Goal: Task Accomplishment & Management: Manage account settings

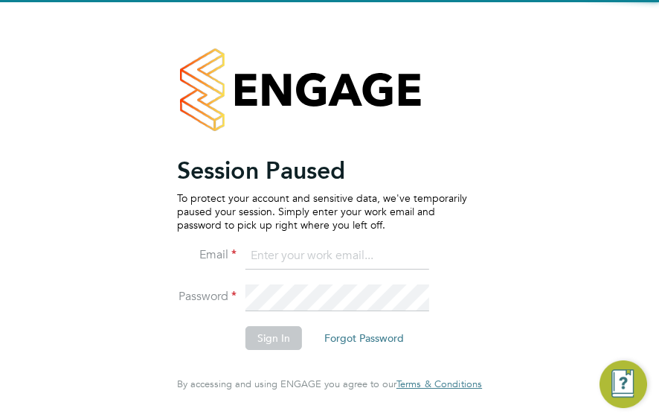
type input "iana.dobac@vistry.co.uk"
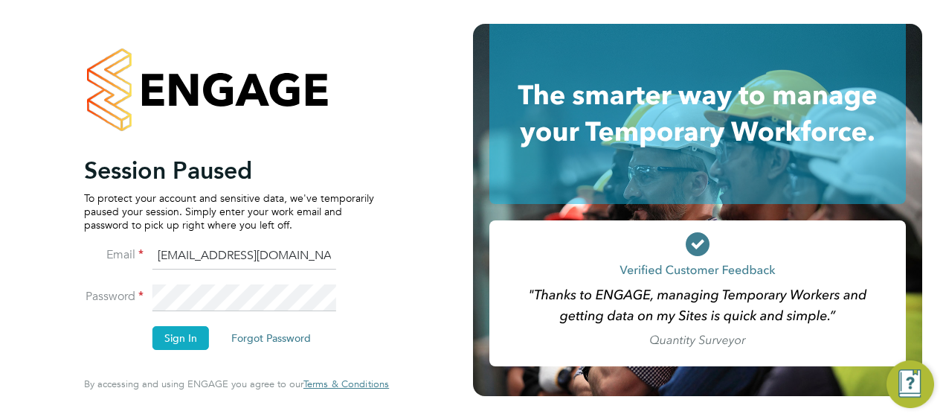
click at [179, 338] on button "Sign In" at bounding box center [180, 338] width 57 height 24
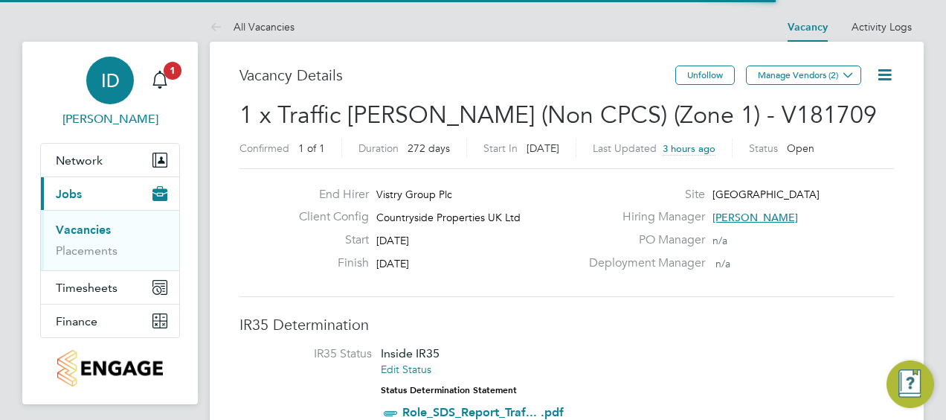
scroll to position [69, 103]
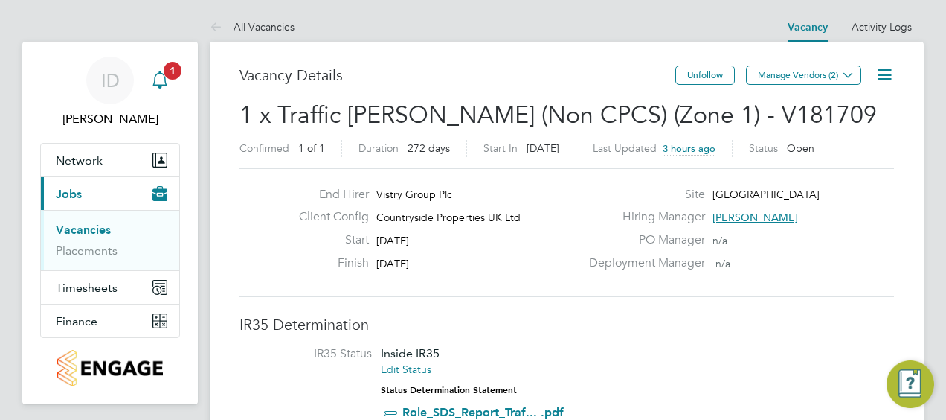
click at [172, 73] on span "1" at bounding box center [173, 71] width 18 height 18
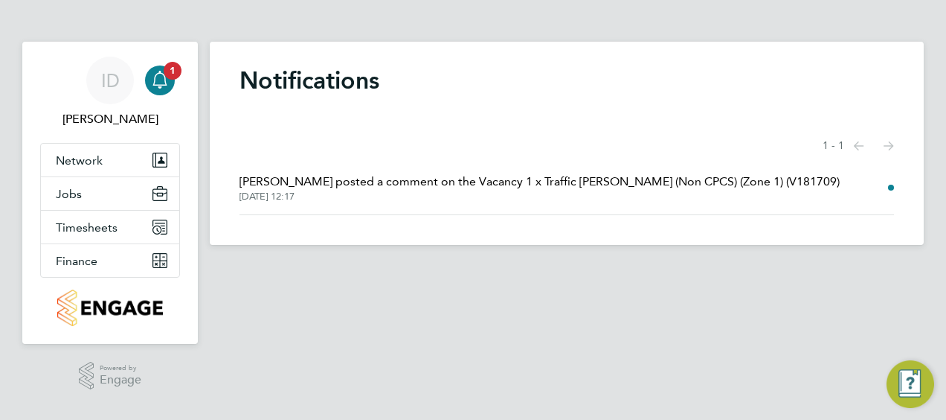
drag, startPoint x: 879, startPoint y: 186, endPoint x: 893, endPoint y: 184, distance: 13.5
click at [887, 185] on li "John Taylor posted a comment on the Vacancy 1 x Traffic Marshall (Non CPCS) (Zo…" at bounding box center [567, 188] width 655 height 54
click at [890, 186] on li "John Taylor posted a comment on the Vacancy 1 x Traffic Marshall (Non CPCS) (Zo…" at bounding box center [567, 188] width 655 height 54
click at [126, 77] on div "ID" at bounding box center [110, 81] width 48 height 48
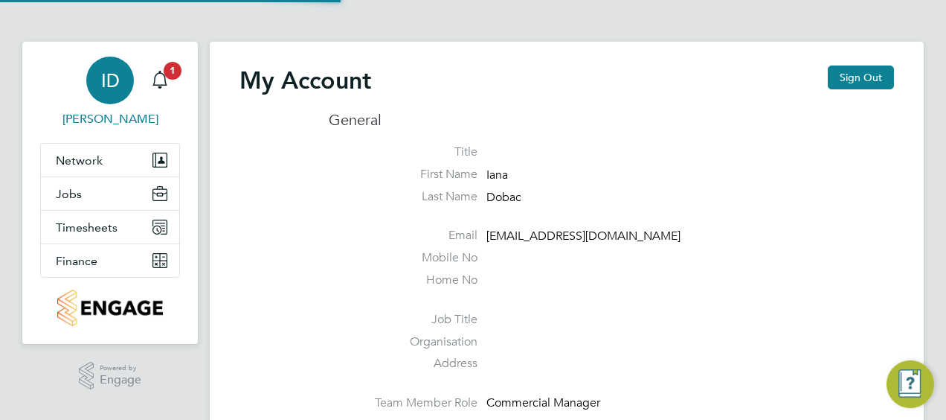
type input "iana.dobac@vistry.co.uk"
click at [115, 163] on button "Network" at bounding box center [110, 160] width 138 height 33
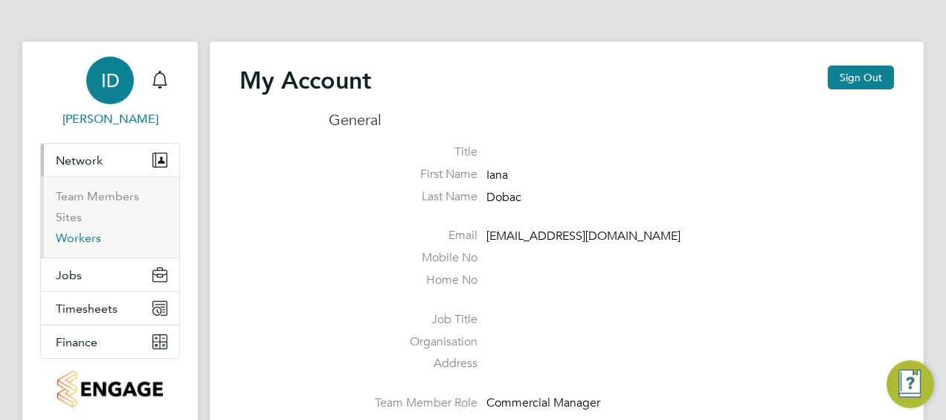
click at [91, 242] on link "Workers" at bounding box center [78, 238] width 45 height 14
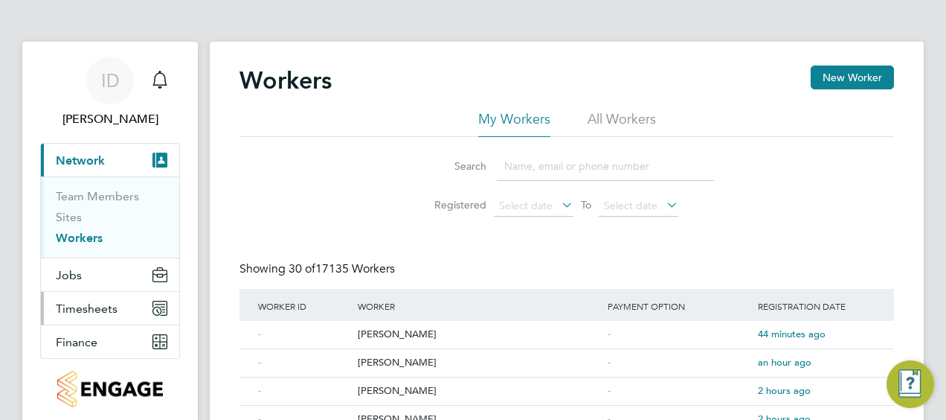
click at [112, 309] on span "Timesheets" at bounding box center [87, 308] width 62 height 14
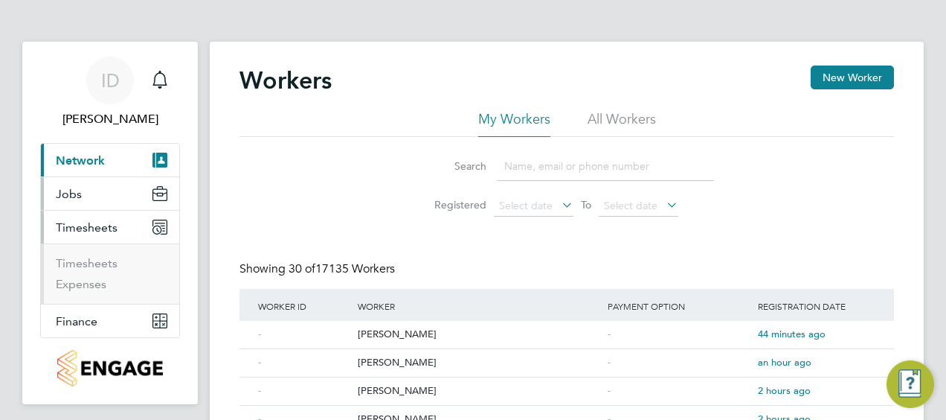
click at [76, 190] on span "Jobs" at bounding box center [69, 194] width 26 height 14
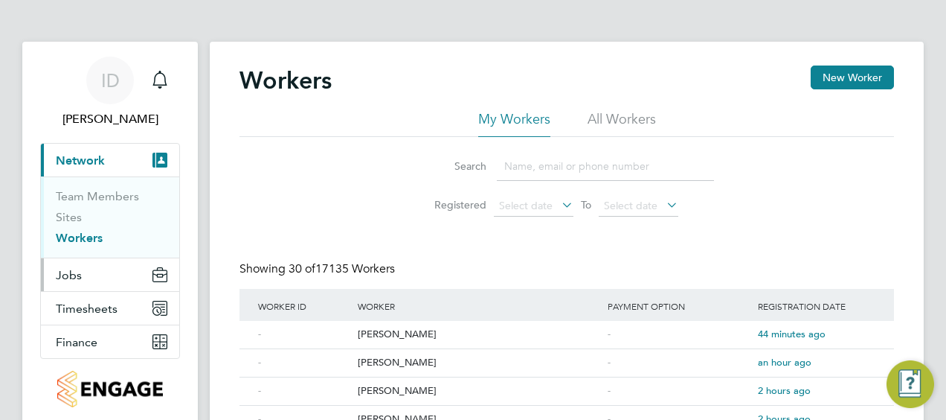
drag, startPoint x: 74, startPoint y: 272, endPoint x: 85, endPoint y: 269, distance: 10.8
click at [76, 271] on span "Jobs" at bounding box center [69, 275] width 26 height 14
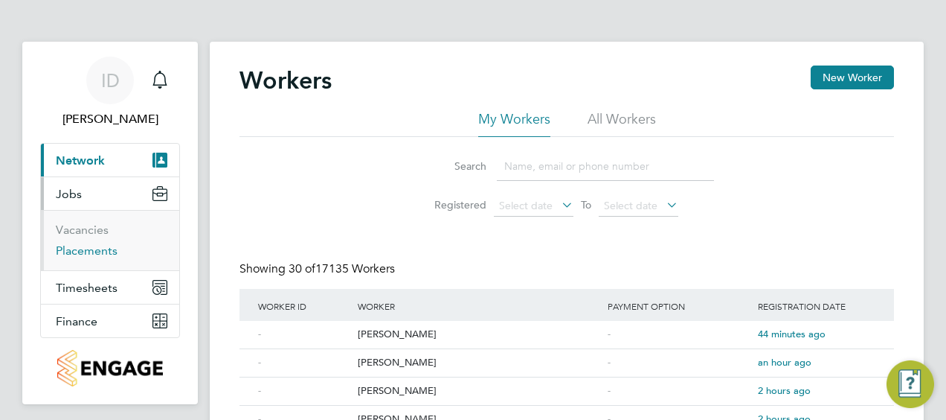
click at [98, 254] on link "Placements" at bounding box center [87, 250] width 62 height 14
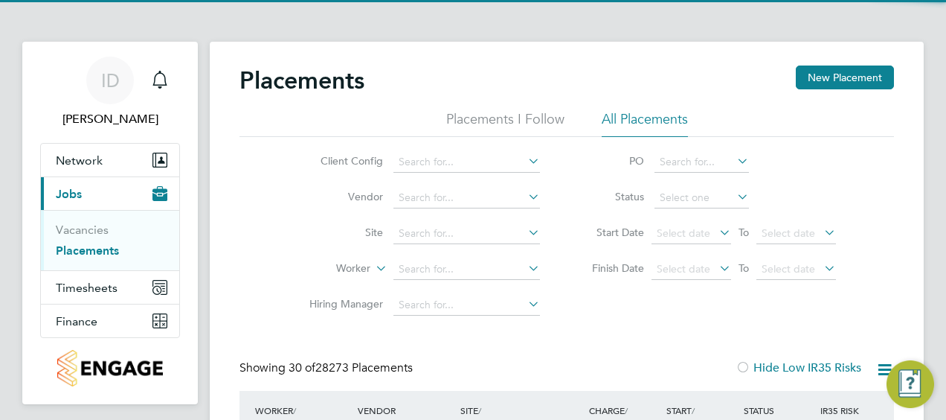
scroll to position [57, 129]
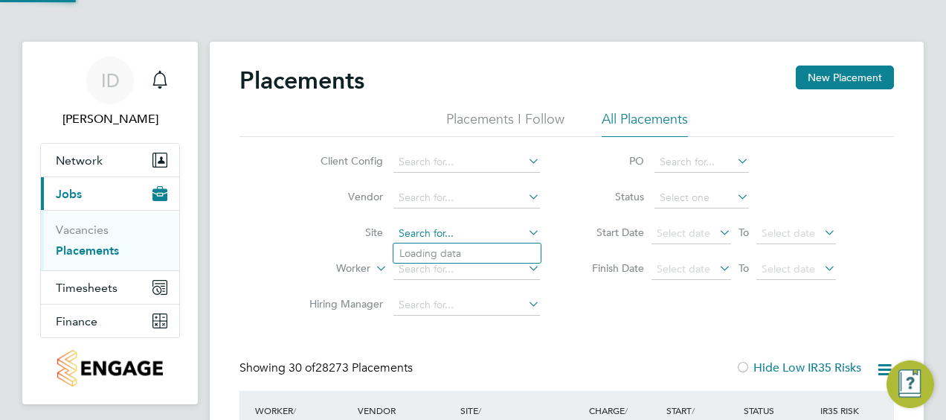
click at [427, 225] on input at bounding box center [467, 233] width 147 height 21
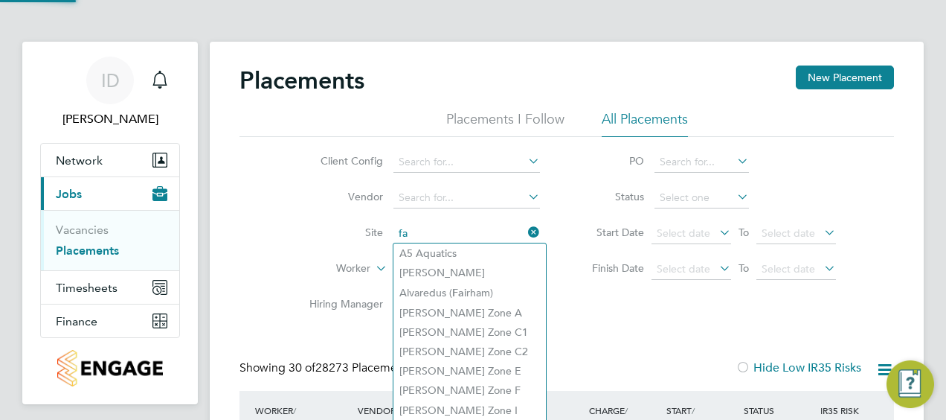
type input "f"
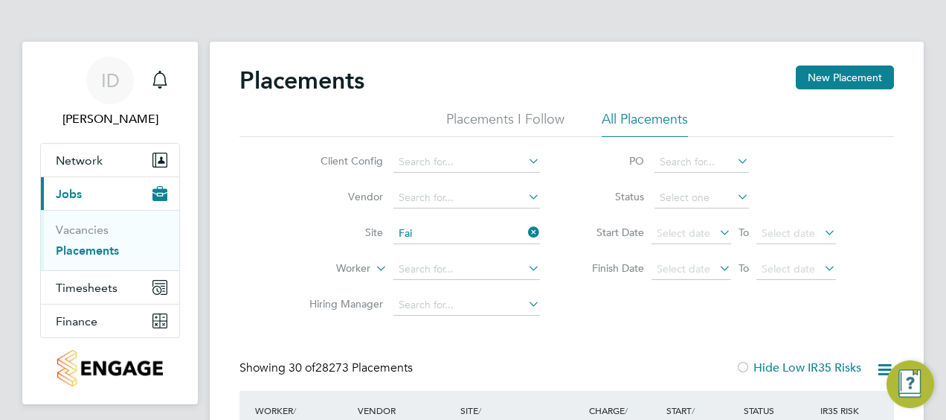
click at [457, 293] on li "Fai [GEOGRAPHIC_DATA]" at bounding box center [467, 293] width 147 height 20
type input "[GEOGRAPHIC_DATA]"
click at [101, 226] on link "Vacancies" at bounding box center [82, 229] width 53 height 14
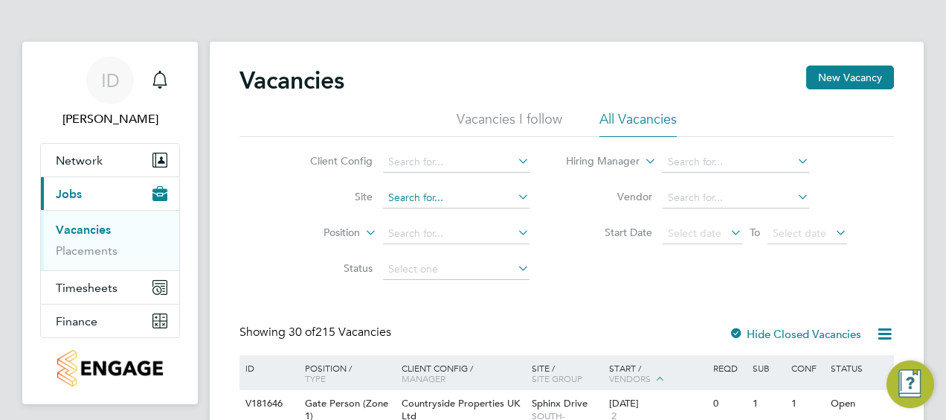
drag, startPoint x: 461, startPoint y: 174, endPoint x: 458, endPoint y: 193, distance: 19.6
click at [461, 178] on li "Client Config" at bounding box center [409, 162] width 280 height 36
click at [455, 198] on input at bounding box center [456, 197] width 147 height 21
click at [433, 251] on li "Fair field Road" at bounding box center [455, 258] width 147 height 20
type input "[GEOGRAPHIC_DATA]"
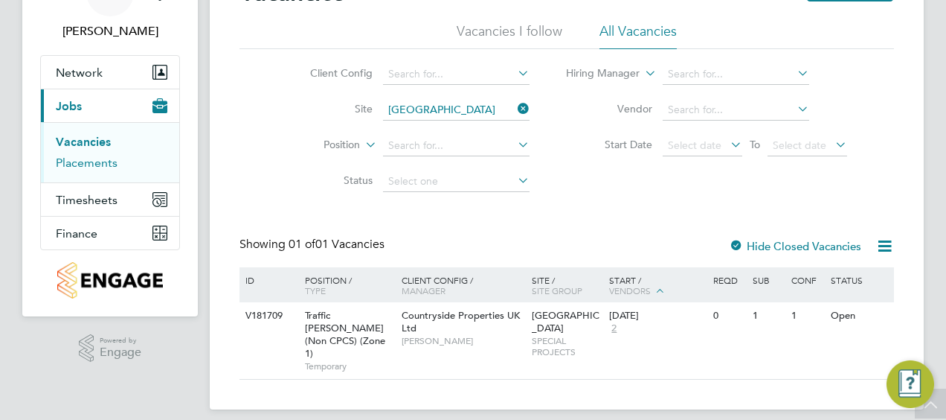
click at [100, 158] on link "Placements" at bounding box center [87, 162] width 62 height 14
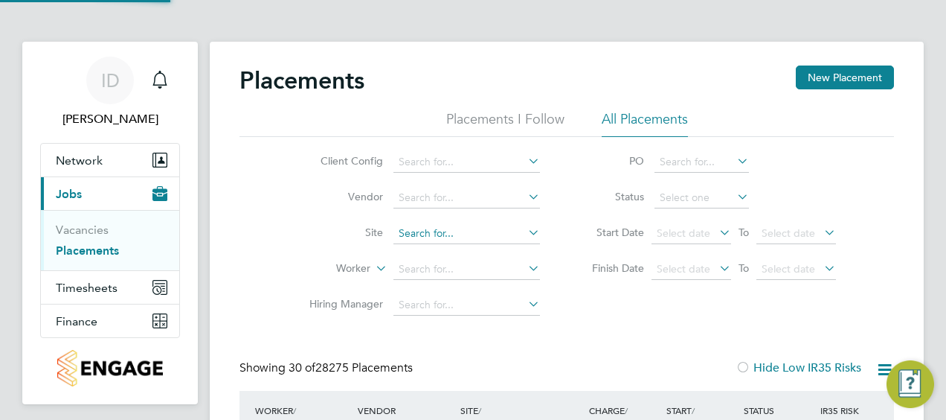
drag, startPoint x: 415, startPoint y: 235, endPoint x: 412, endPoint y: 228, distance: 8.0
click at [416, 234] on input at bounding box center [467, 233] width 147 height 21
click at [460, 296] on li "Fair field Road" at bounding box center [467, 293] width 147 height 20
type input "[GEOGRAPHIC_DATA]"
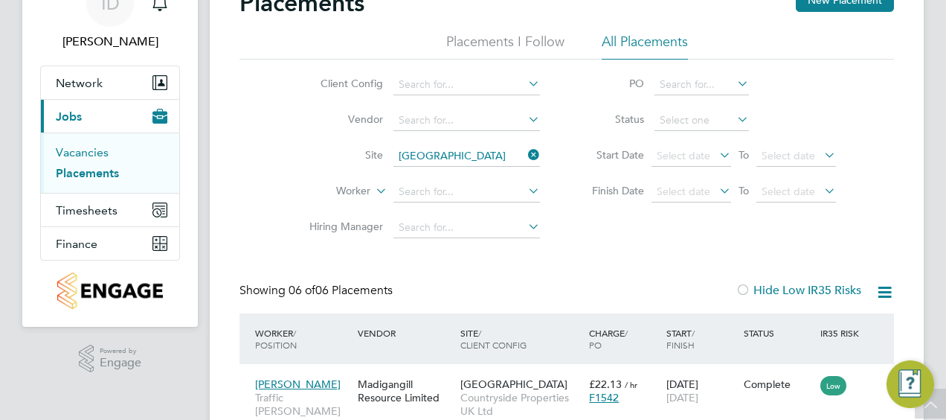
click at [69, 150] on link "Vacancies" at bounding box center [82, 152] width 53 height 14
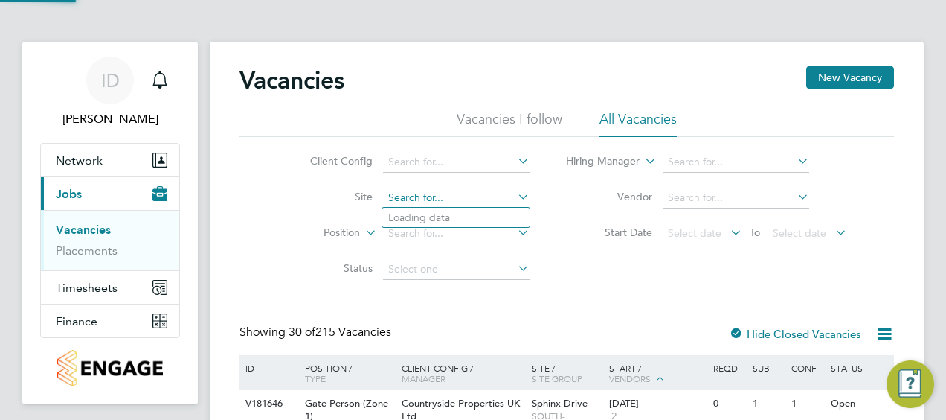
click at [454, 192] on input at bounding box center [456, 197] width 147 height 21
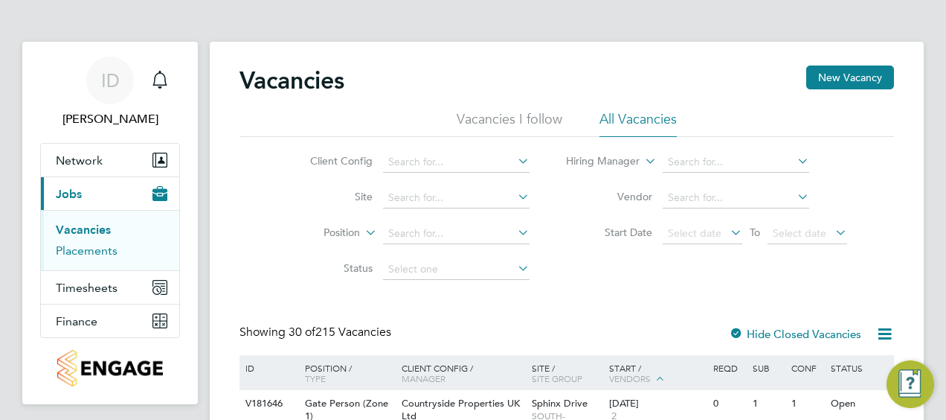
drag, startPoint x: 84, startPoint y: 251, endPoint x: 89, endPoint y: 240, distance: 12.3
click at [84, 251] on link "Placements" at bounding box center [87, 250] width 62 height 14
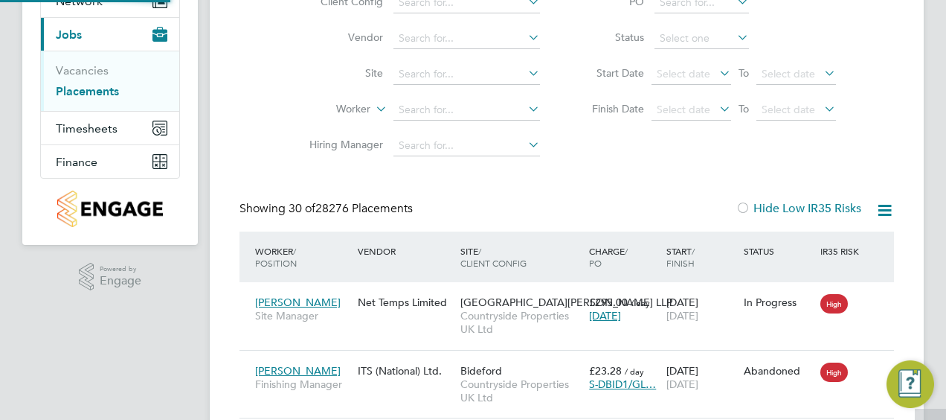
scroll to position [7, 7]
click at [479, 62] on li "Site" at bounding box center [419, 75] width 280 height 36
click at [466, 77] on input at bounding box center [467, 74] width 147 height 21
click at [472, 134] on li "Fair field Road" at bounding box center [467, 134] width 147 height 20
type input "[GEOGRAPHIC_DATA]"
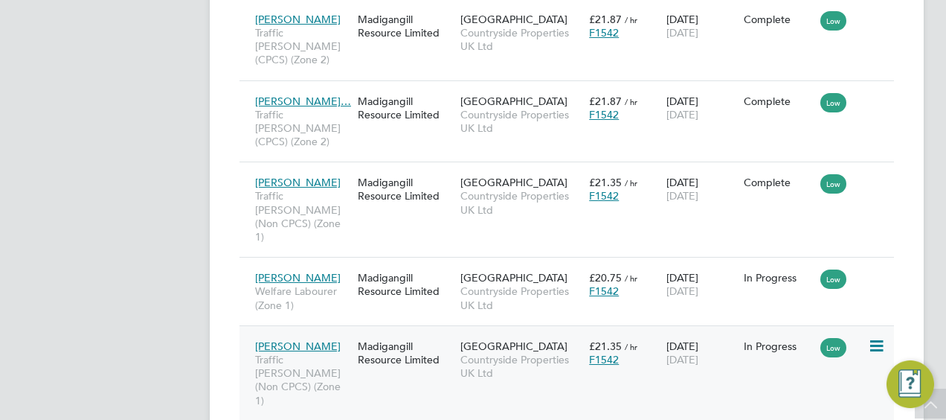
click at [428, 332] on div "Madigangill Resource Limited" at bounding box center [405, 353] width 103 height 42
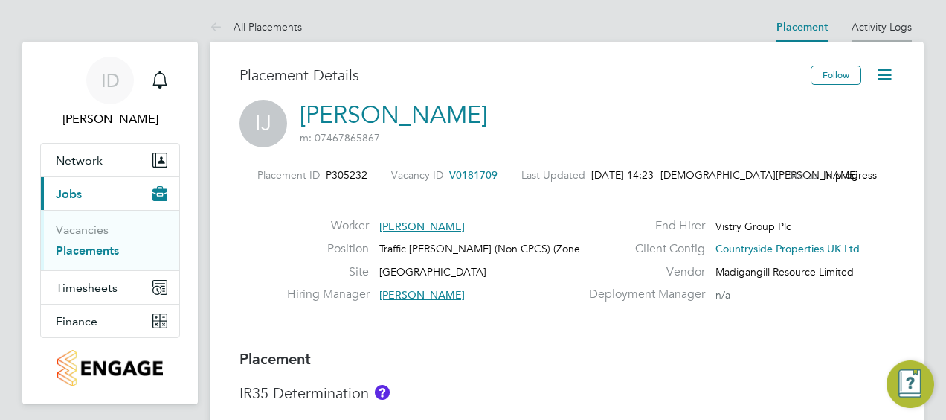
click at [890, 22] on link "Activity Logs" at bounding box center [882, 26] width 60 height 13
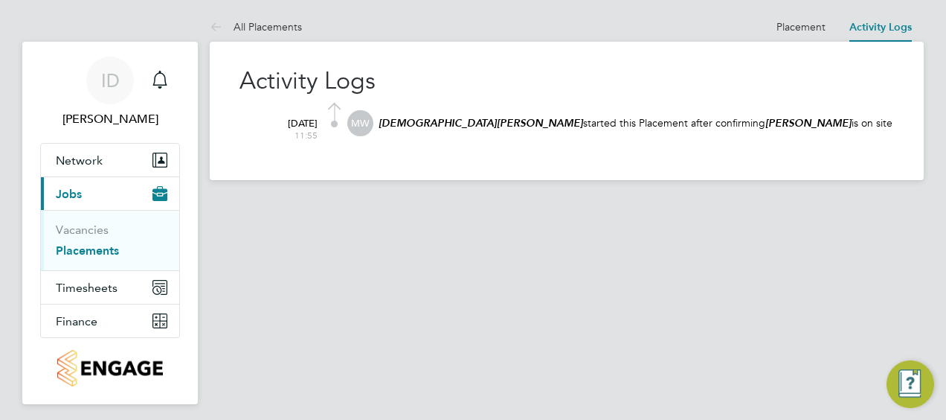
click at [84, 220] on ul "Vacancies Placements" at bounding box center [110, 240] width 138 height 60
click at [95, 226] on link "Vacancies" at bounding box center [82, 229] width 53 height 14
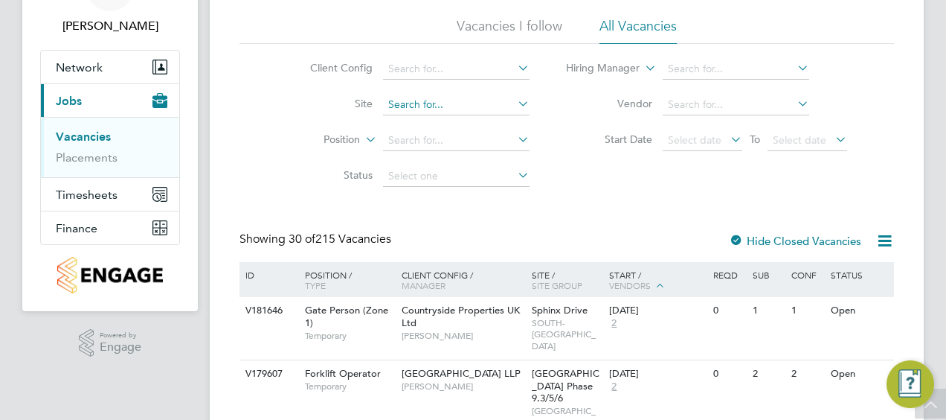
click at [456, 103] on input at bounding box center [456, 104] width 147 height 21
click at [437, 160] on li "Fair field Road" at bounding box center [455, 165] width 147 height 20
type input "[GEOGRAPHIC_DATA]"
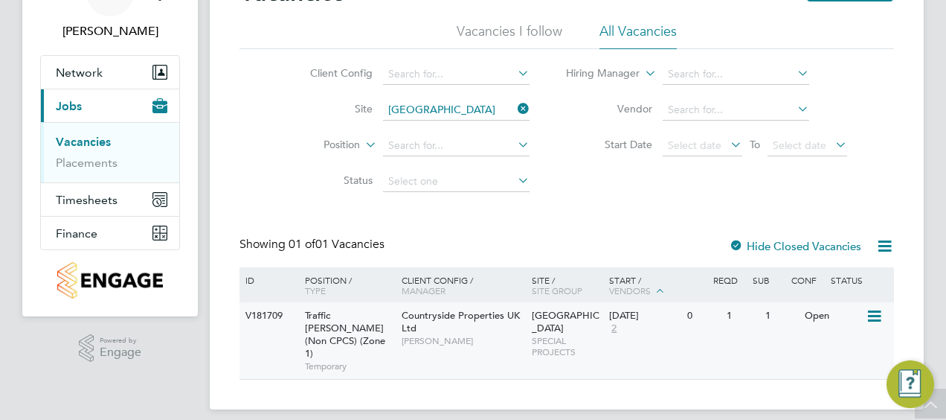
click at [869, 314] on icon at bounding box center [873, 316] width 15 height 18
click at [827, 396] on li "Update Status" at bounding box center [837, 392] width 86 height 21
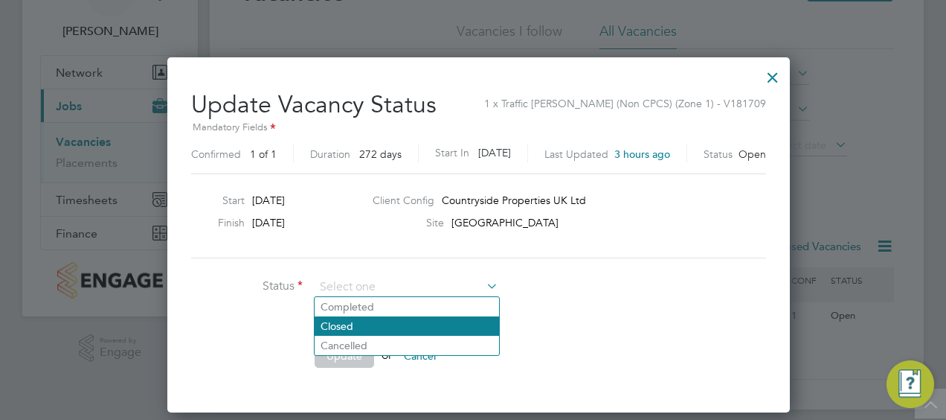
click at [378, 323] on li "Closed" at bounding box center [407, 325] width 184 height 19
type input "Closed"
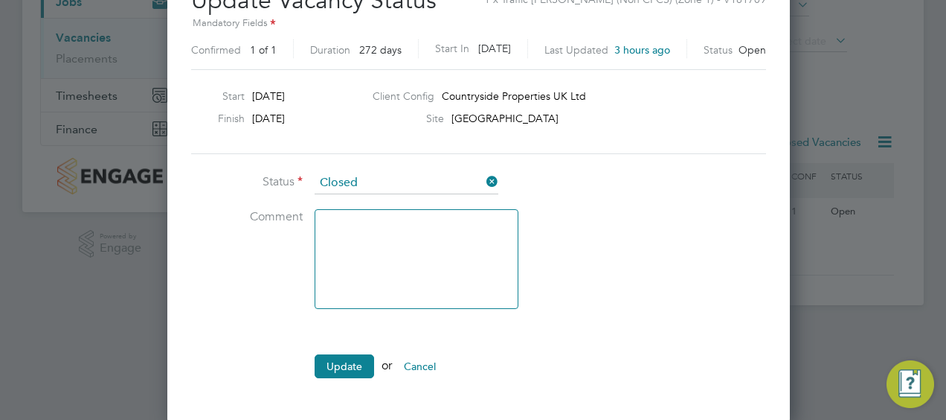
click at [393, 221] on textarea at bounding box center [417, 259] width 204 height 100
paste textarea "HI everyone sorry can you reach out to your team and ask if they have a locker …"
type textarea "HI everyone sorry can you reach out to your team and ask if they have a locker …"
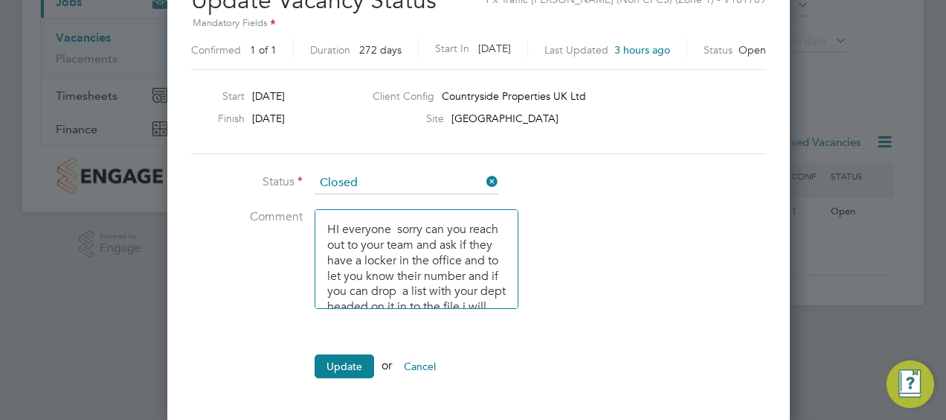
drag, startPoint x: 392, startPoint y: 305, endPoint x: 242, endPoint y: 177, distance: 197.4
click at [242, 177] on ul "Status Closed Comment HI everyone sorry can you reach out to your team and ask …" at bounding box center [414, 282] width 446 height 221
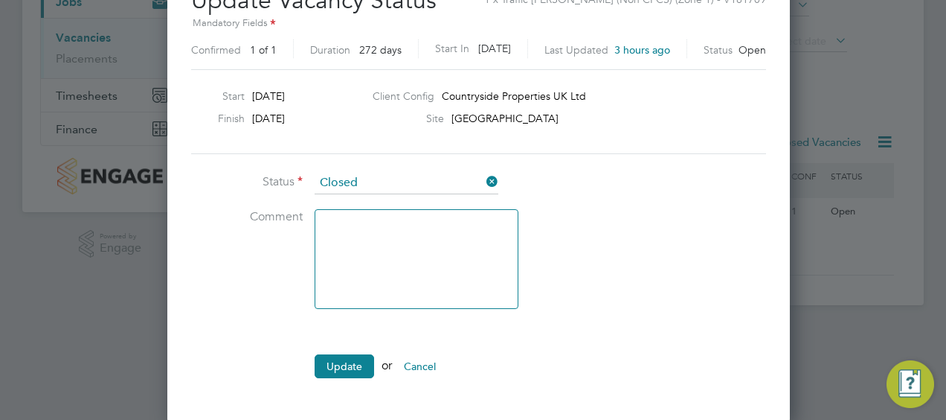
type textarea "I"
click at [351, 360] on button "Update" at bounding box center [345, 366] width 60 height 24
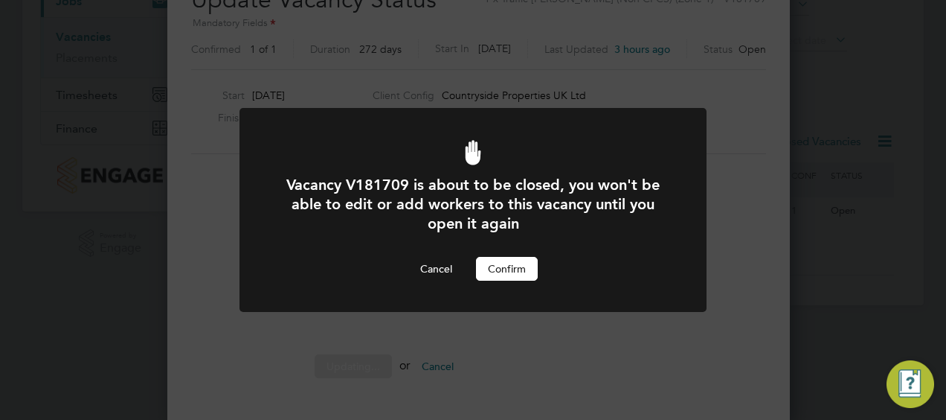
click at [511, 274] on button "Confirm" at bounding box center [507, 269] width 62 height 24
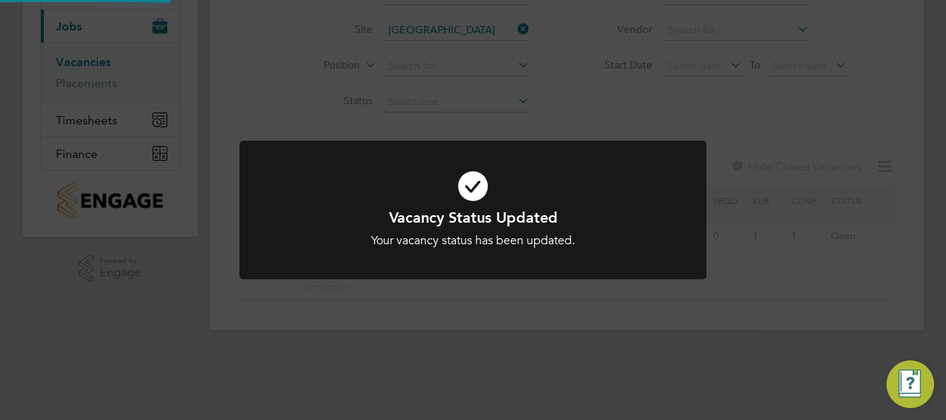
scroll to position [88, 0]
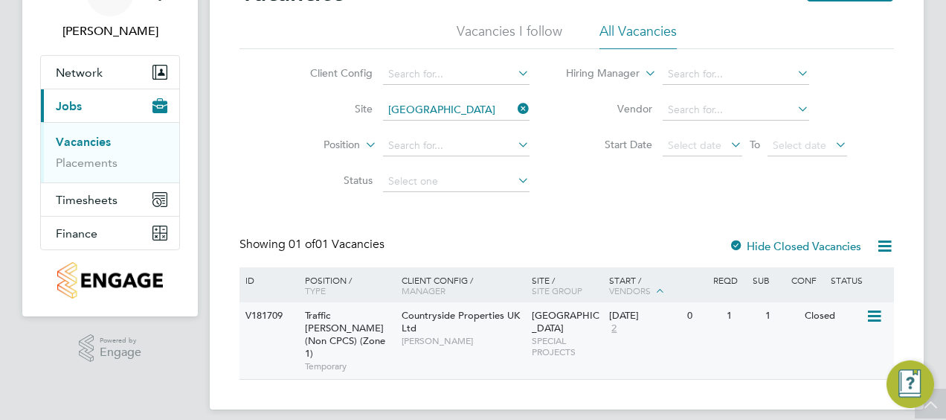
click at [736, 315] on div "1" at bounding box center [742, 316] width 39 height 28
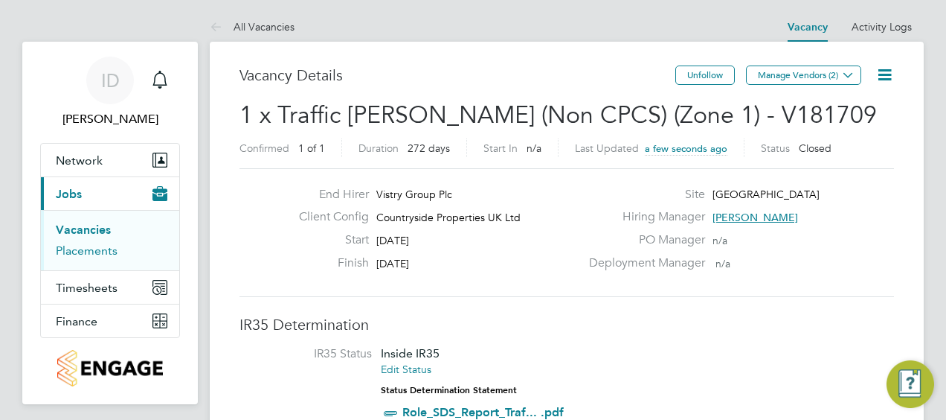
click at [89, 254] on link "Placements" at bounding box center [87, 250] width 62 height 14
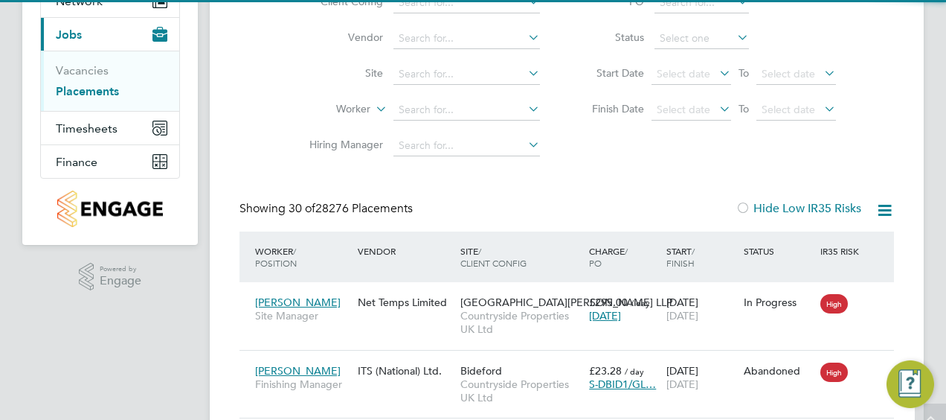
scroll to position [7, 7]
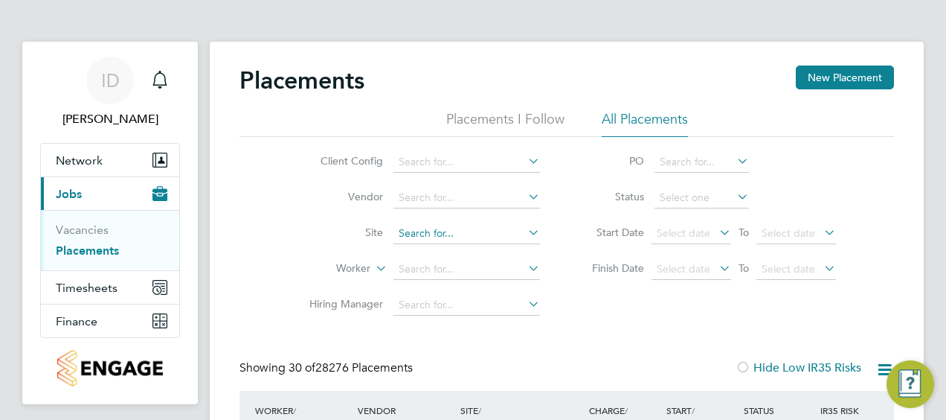
click at [438, 228] on input at bounding box center [467, 233] width 147 height 21
click at [451, 291] on li "Fai [GEOGRAPHIC_DATA]" at bounding box center [467, 293] width 147 height 20
type input "[GEOGRAPHIC_DATA]"
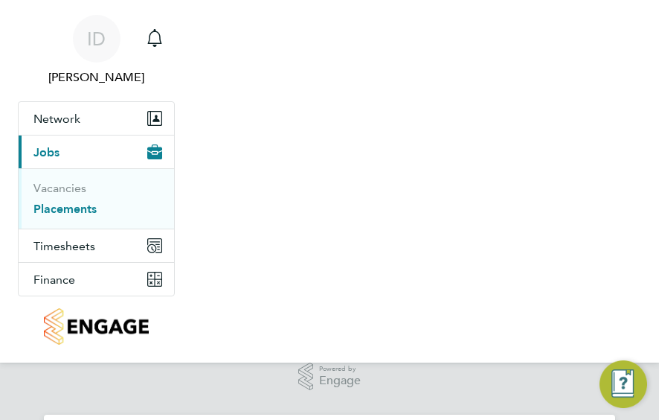
scroll to position [69, 100]
